Goal: Find contact information: Find contact information

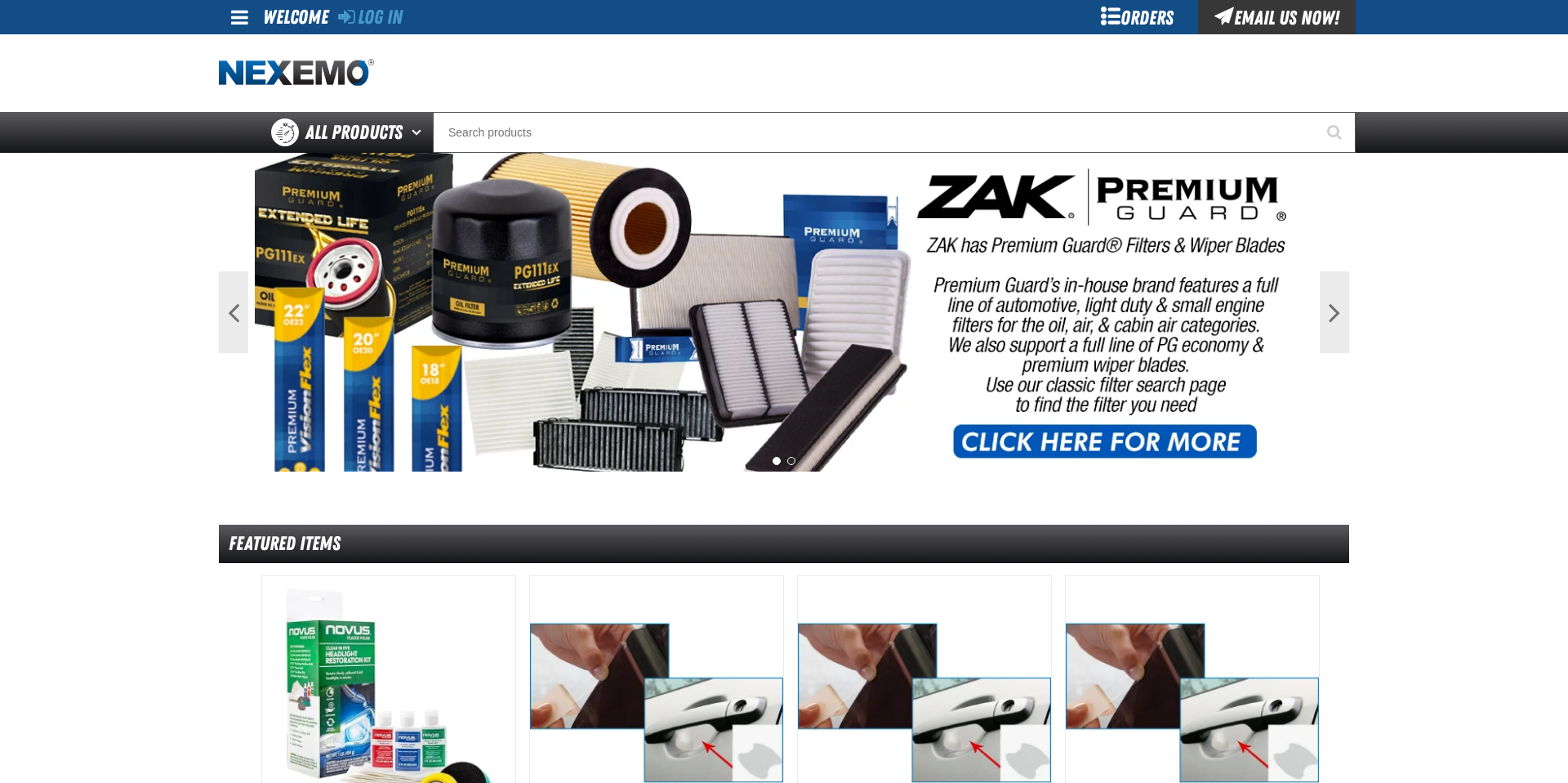
click at [236, 23] on span at bounding box center [239, 17] width 18 height 19
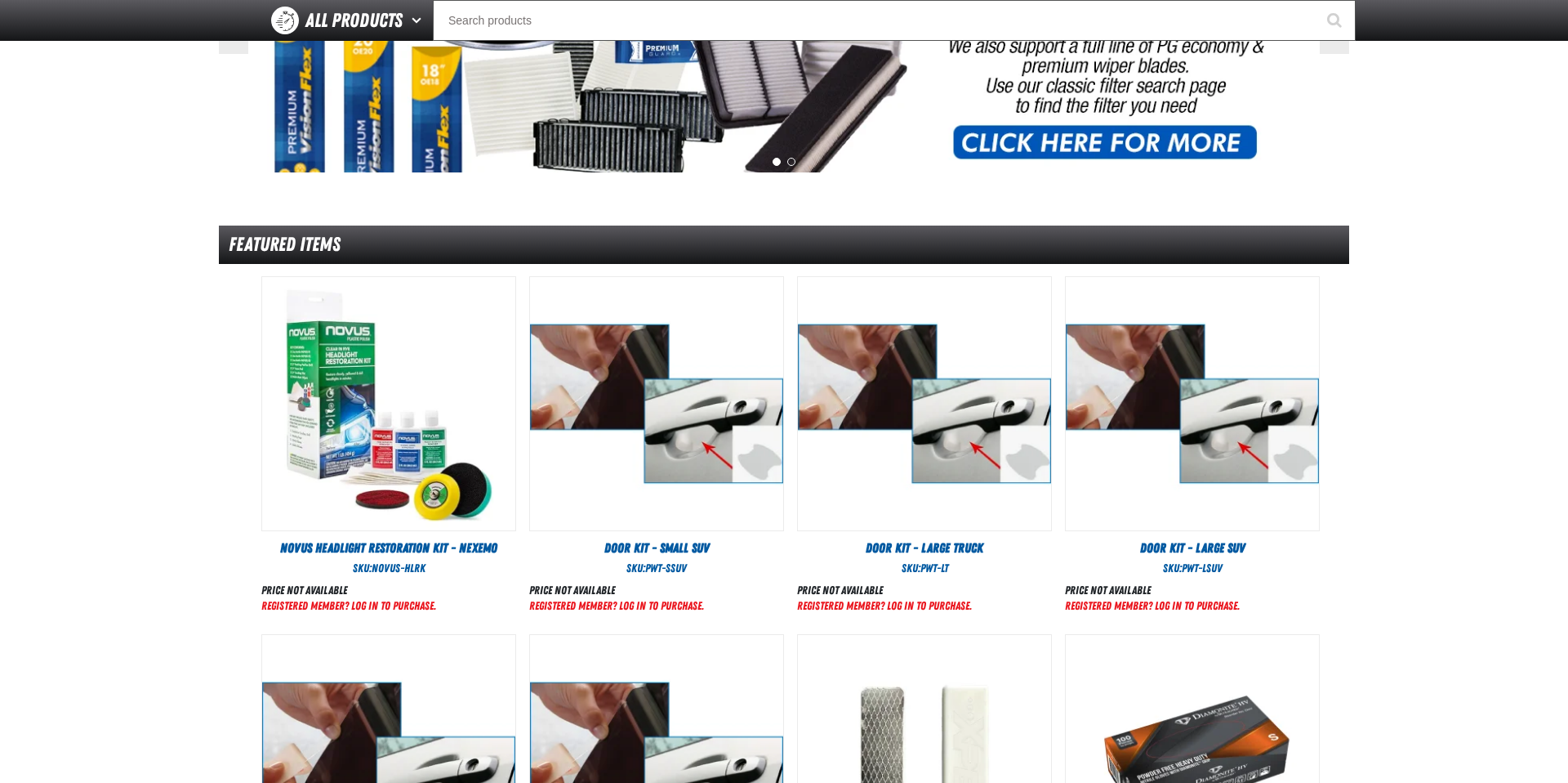
scroll to position [789, 0]
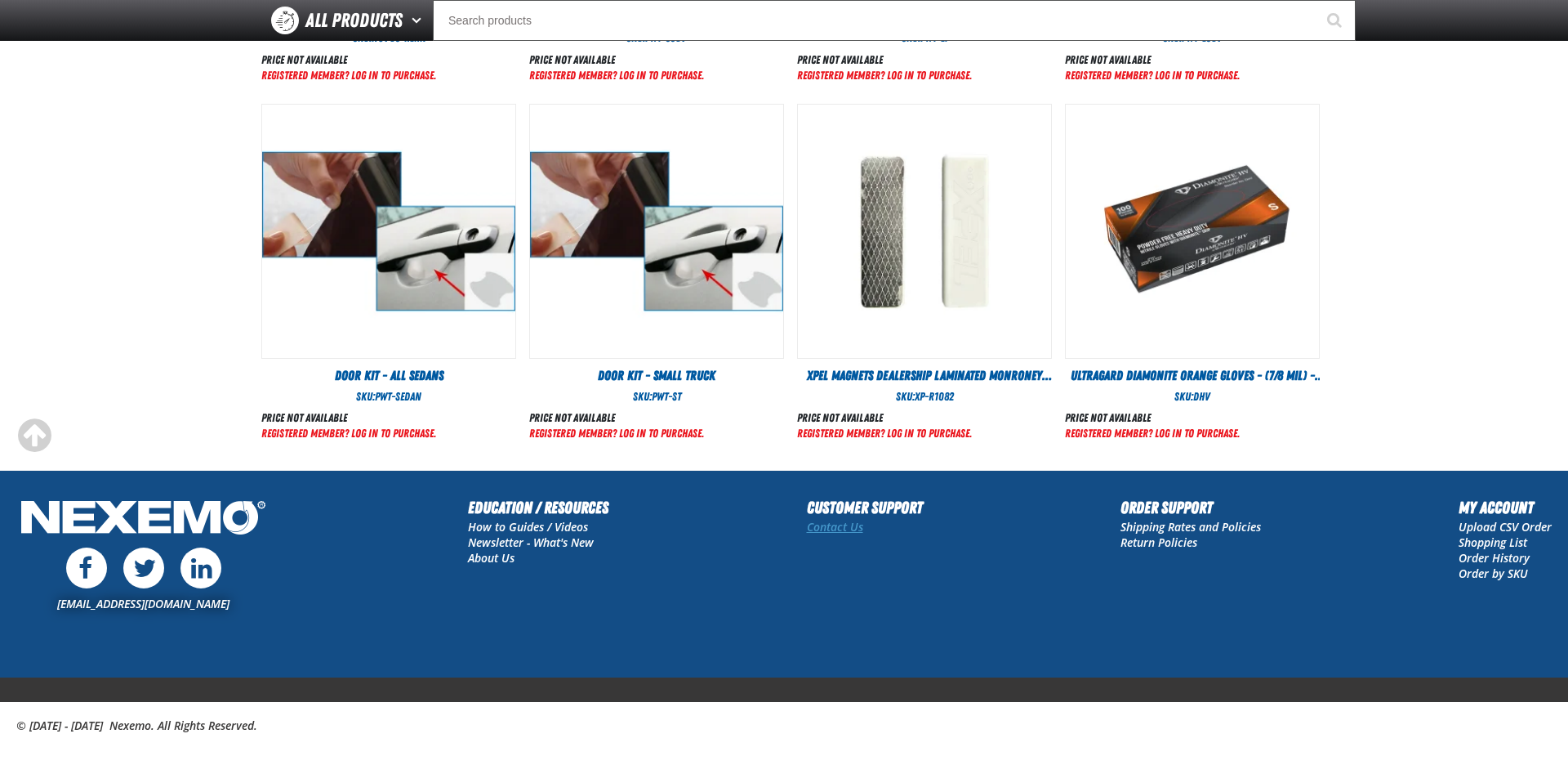
click at [853, 526] on link "Contact Us" at bounding box center [835, 526] width 56 height 16
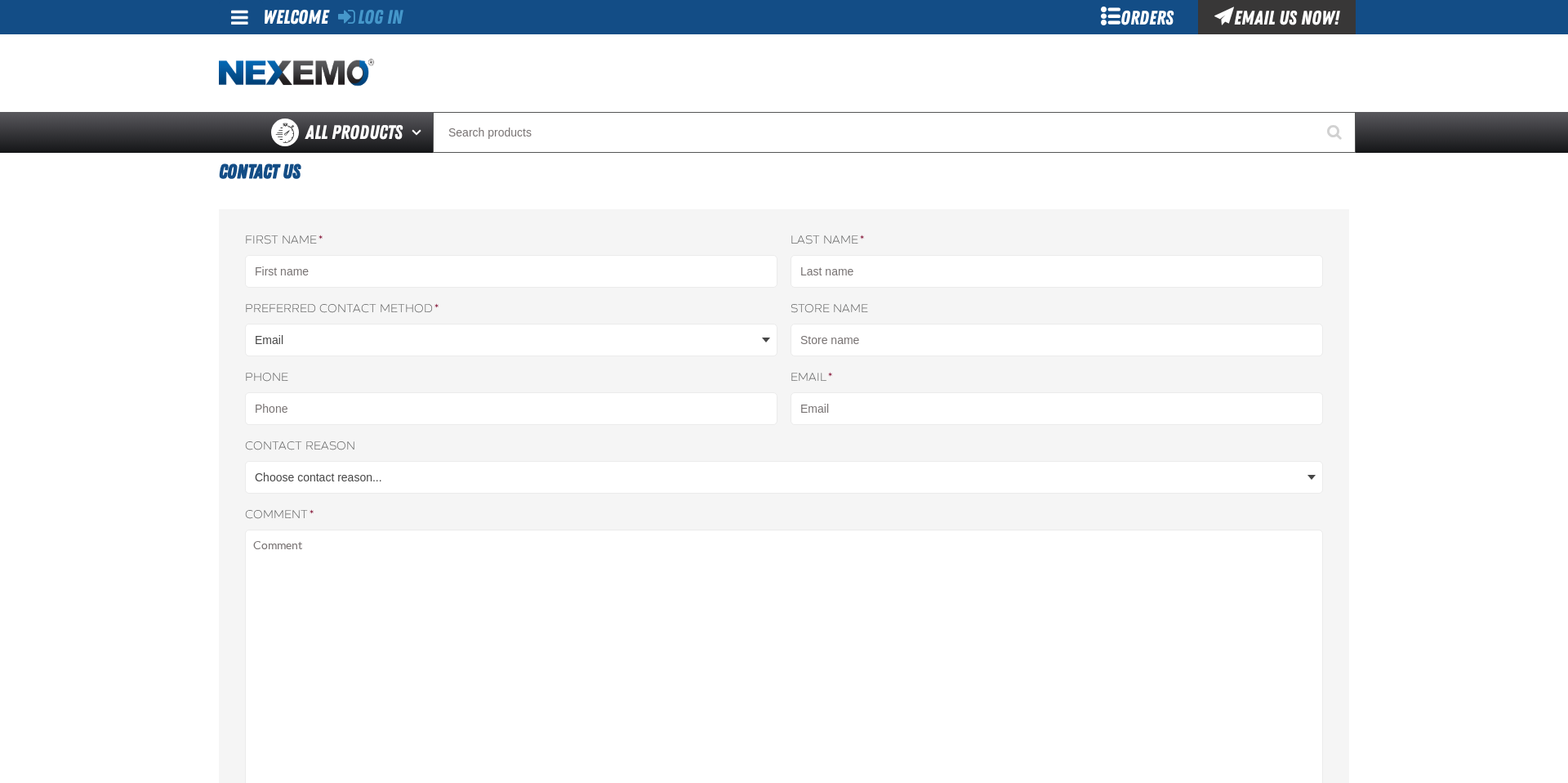
click at [268, 63] on img "Home" at bounding box center [297, 73] width 156 height 28
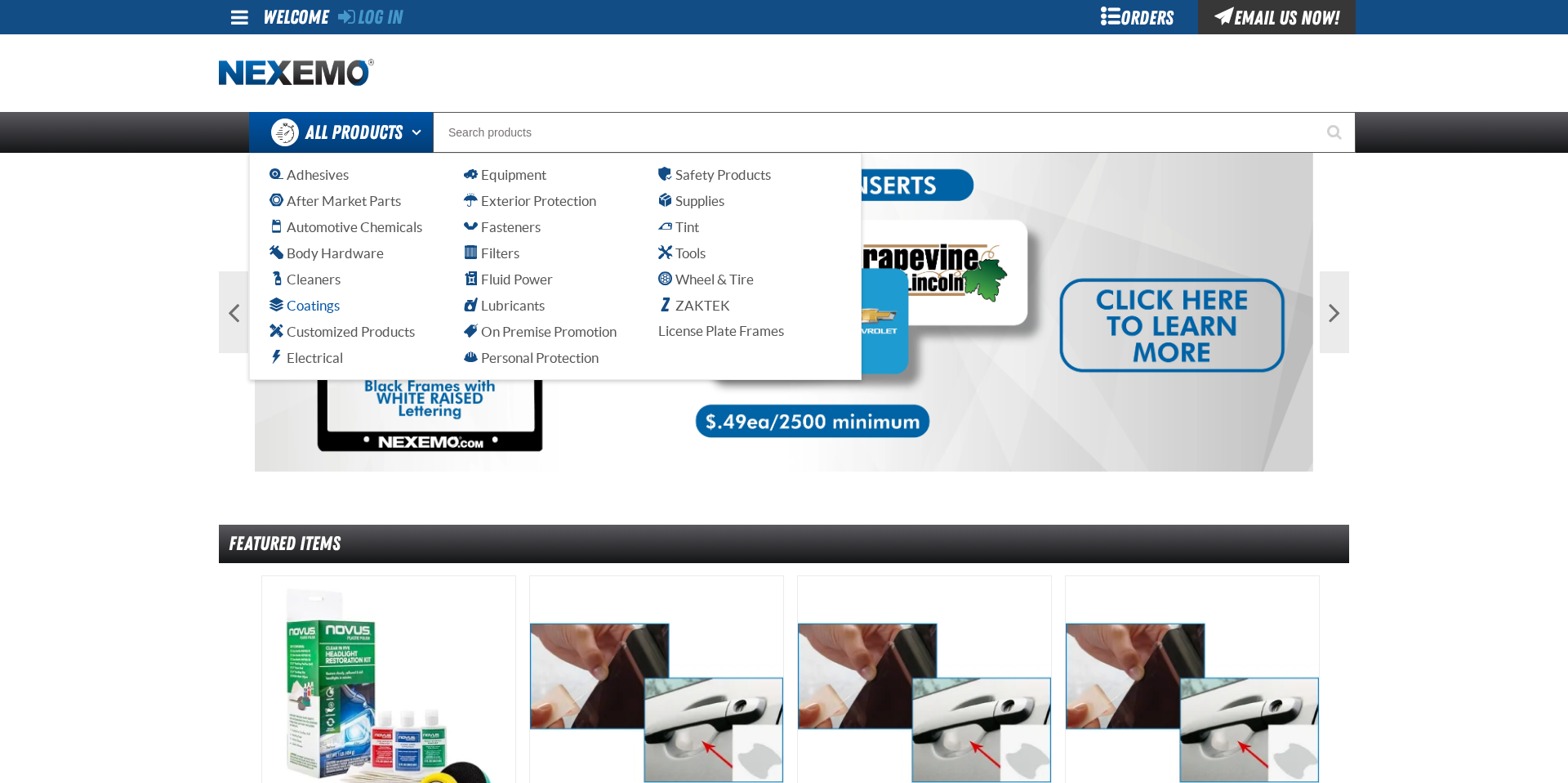
click at [335, 311] on span "Coatings" at bounding box center [304, 305] width 70 height 16
